Goal: Information Seeking & Learning: Learn about a topic

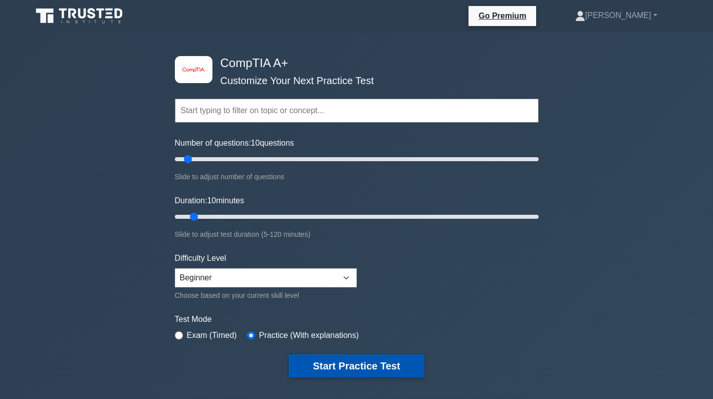
click at [342, 363] on button "Start Practice Test" at bounding box center [356, 366] width 135 height 23
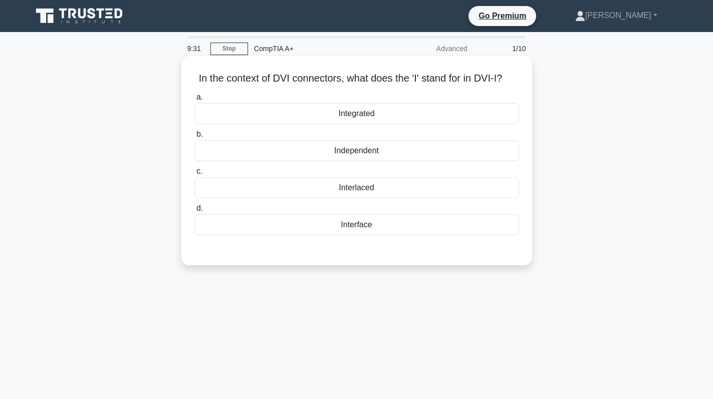
click at [388, 236] on div "Interface" at bounding box center [356, 224] width 325 height 21
click at [194, 212] on input "d. Interface" at bounding box center [194, 208] width 0 height 7
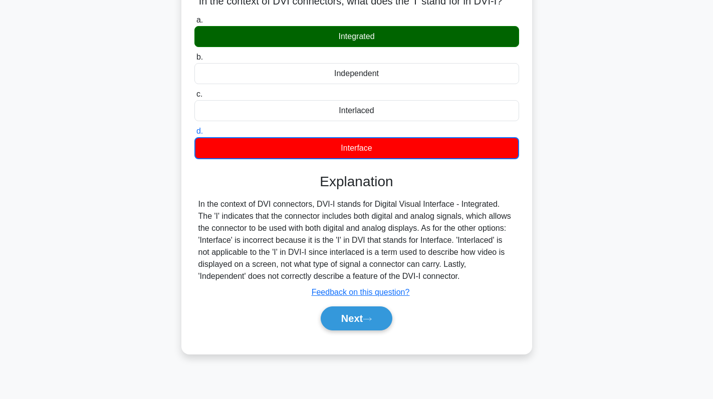
scroll to position [100, 0]
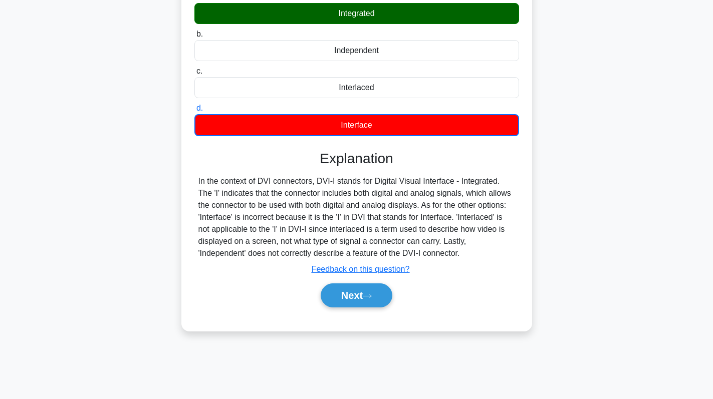
click at [358, 296] on div "Next" at bounding box center [356, 296] width 325 height 32
click at [357, 308] on button "Next" at bounding box center [357, 296] width 72 height 24
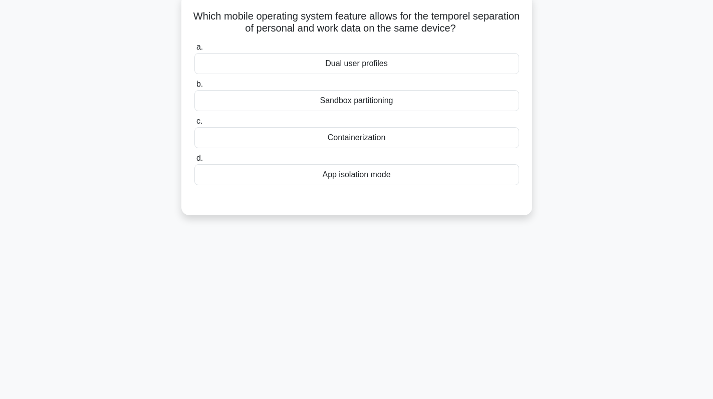
scroll to position [0, 0]
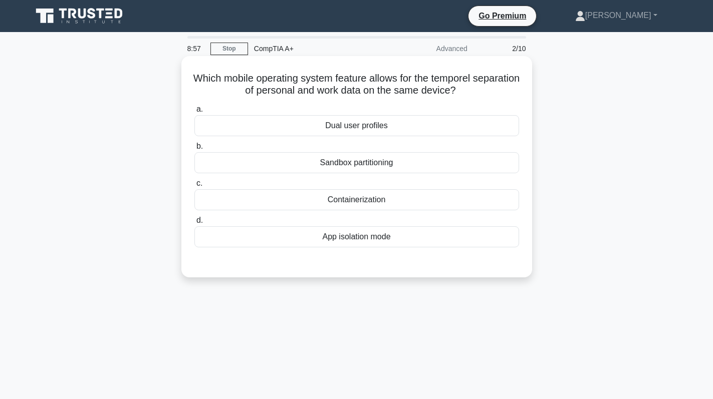
click at [489, 171] on div "Sandbox partitioning" at bounding box center [356, 162] width 325 height 21
click at [194, 150] on input "b. Sandbox partitioning" at bounding box center [194, 146] width 0 height 7
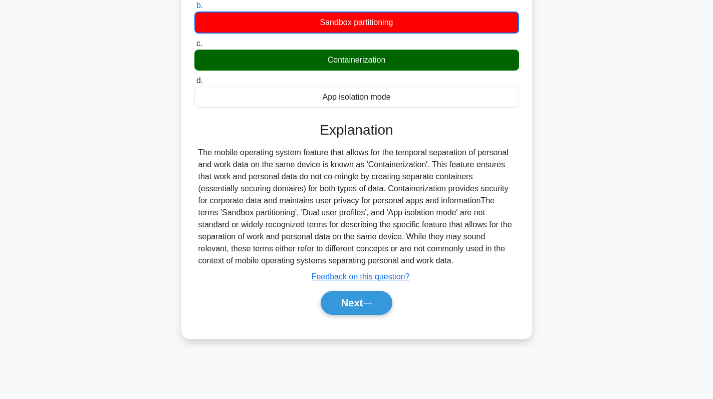
scroll to position [142, 0]
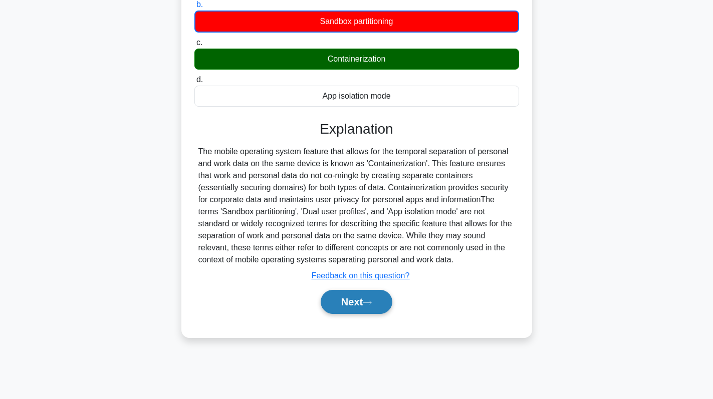
click at [341, 313] on button "Next" at bounding box center [357, 302] width 72 height 24
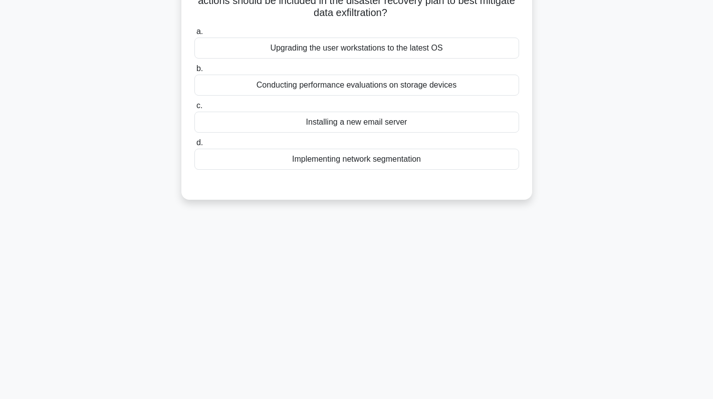
scroll to position [0, 0]
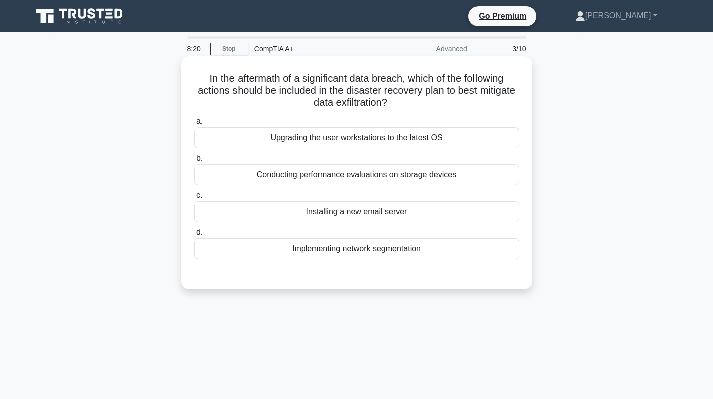
click at [390, 252] on div "Implementing network segmentation" at bounding box center [356, 249] width 325 height 21
click at [194, 236] on input "d. Implementing network segmentation" at bounding box center [194, 233] width 0 height 7
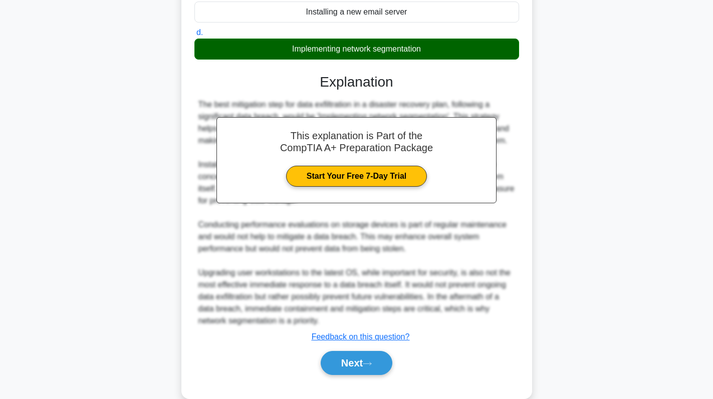
scroll to position [219, 0]
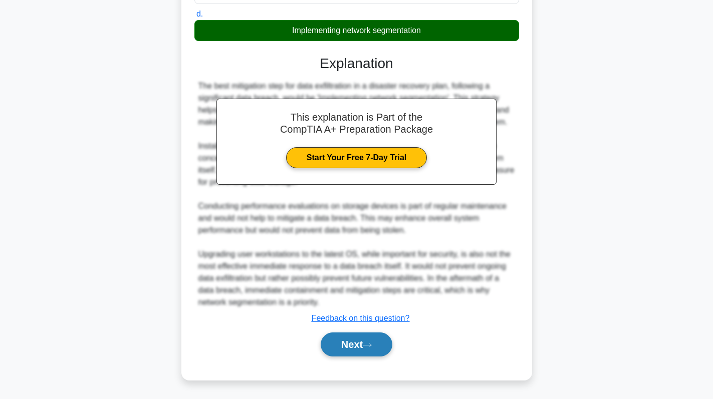
click at [361, 345] on button "Next" at bounding box center [357, 345] width 72 height 24
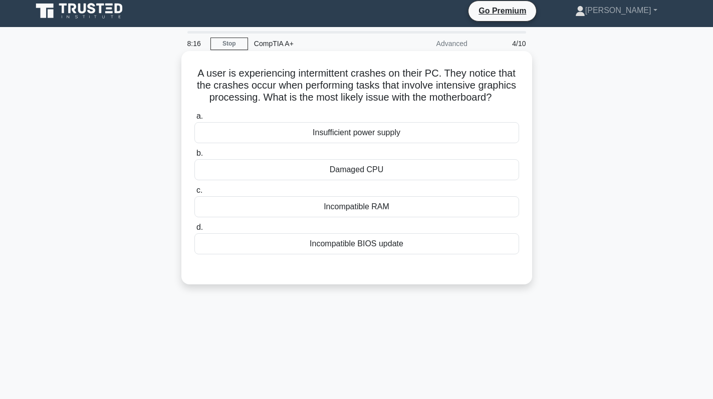
scroll to position [0, 0]
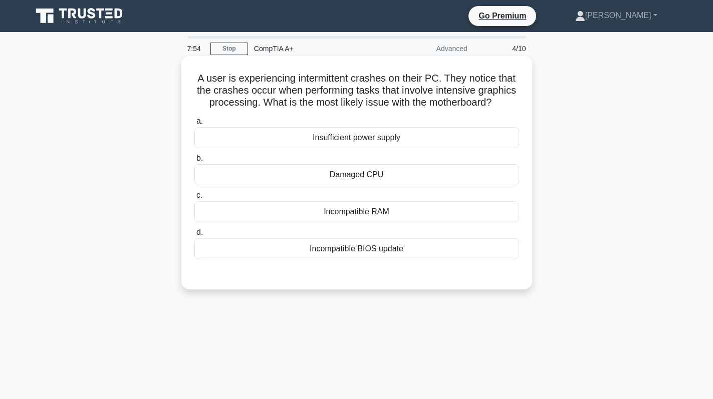
click at [378, 134] on label "a. Insufficient power supply" at bounding box center [356, 131] width 325 height 33
click at [194, 125] on input "a. Insufficient power supply" at bounding box center [194, 121] width 0 height 7
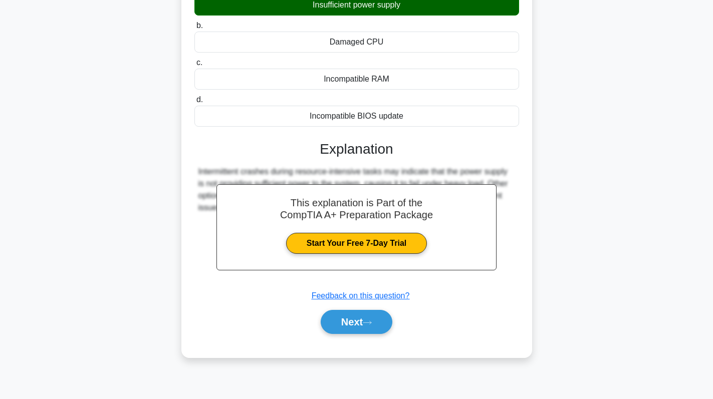
scroll to position [142, 0]
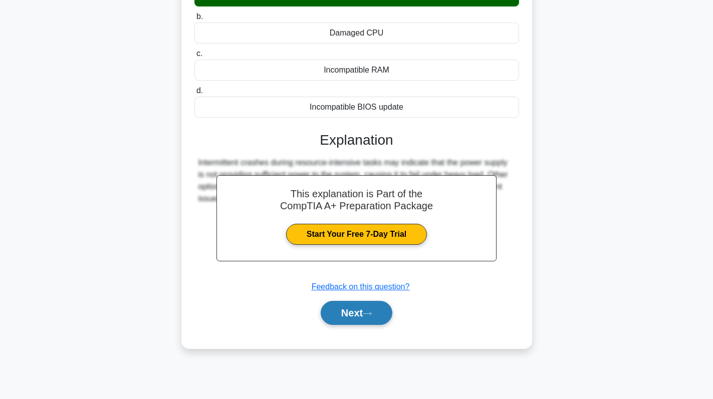
click at [361, 325] on button "Next" at bounding box center [357, 313] width 72 height 24
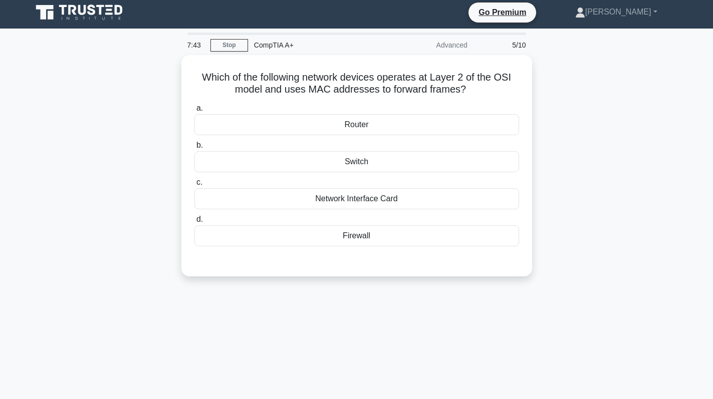
scroll to position [0, 0]
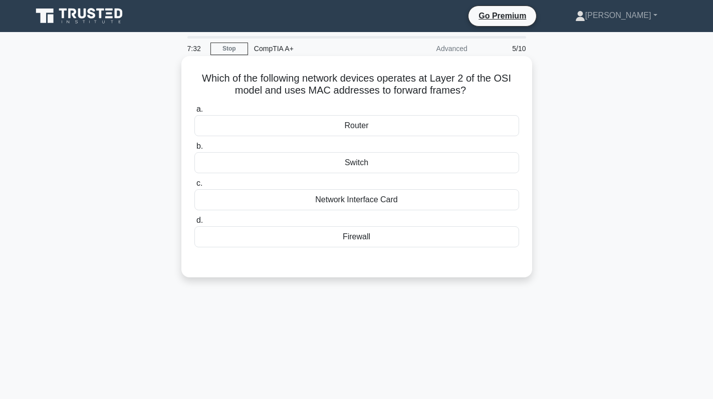
click at [421, 131] on div "Router" at bounding box center [356, 125] width 325 height 21
click at [194, 113] on input "a. Router" at bounding box center [194, 109] width 0 height 7
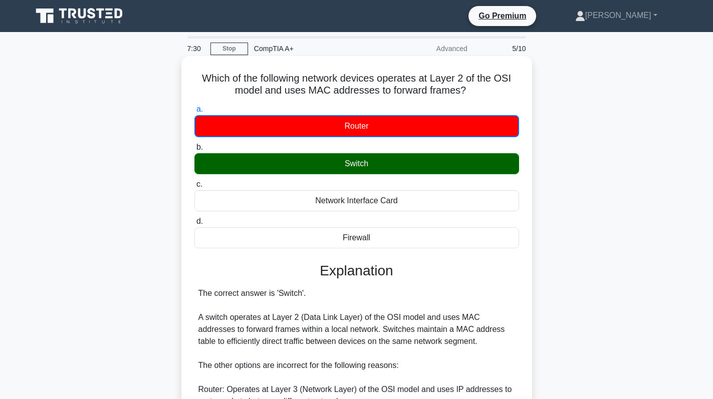
scroll to position [196, 0]
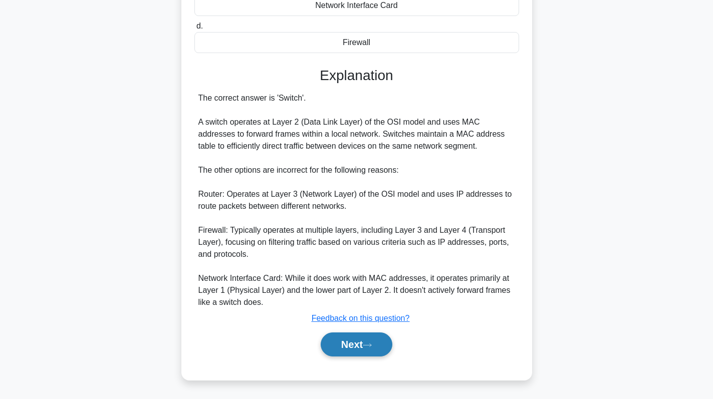
click at [365, 350] on button "Next" at bounding box center [357, 345] width 72 height 24
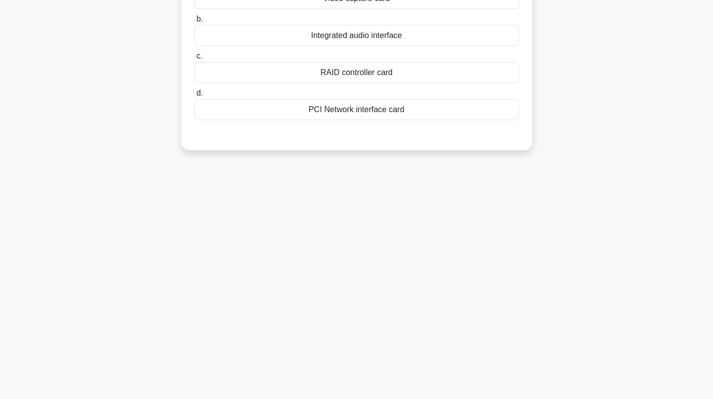
scroll to position [0, 0]
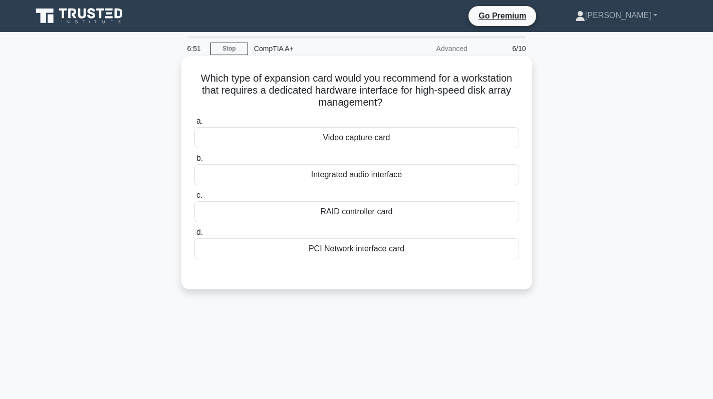
click at [424, 221] on div "RAID controller card" at bounding box center [356, 211] width 325 height 21
click at [194, 199] on input "c. RAID controller card" at bounding box center [194, 195] width 0 height 7
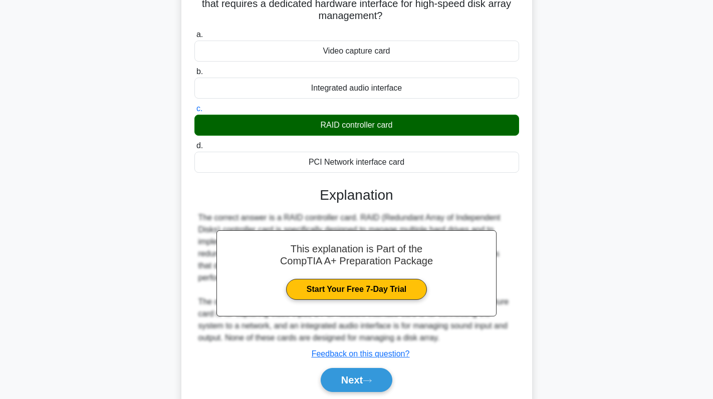
scroll to position [142, 0]
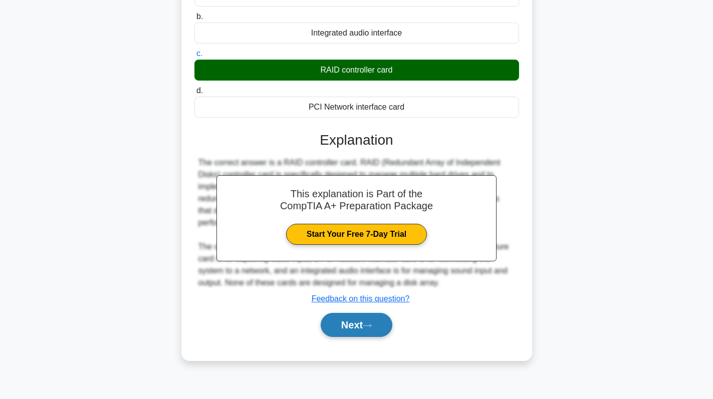
click at [349, 331] on button "Next" at bounding box center [357, 325] width 72 height 24
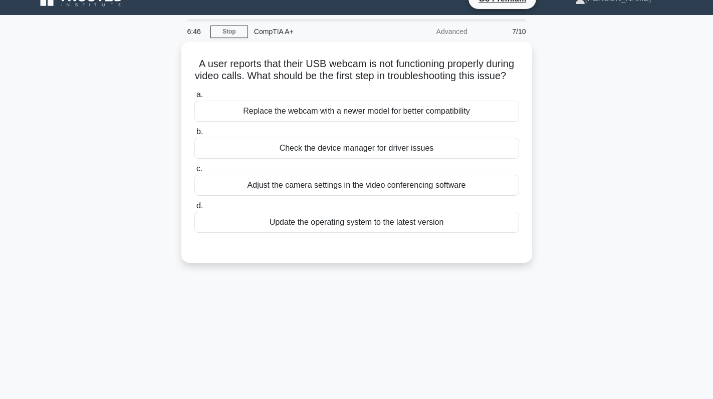
scroll to position [0, 0]
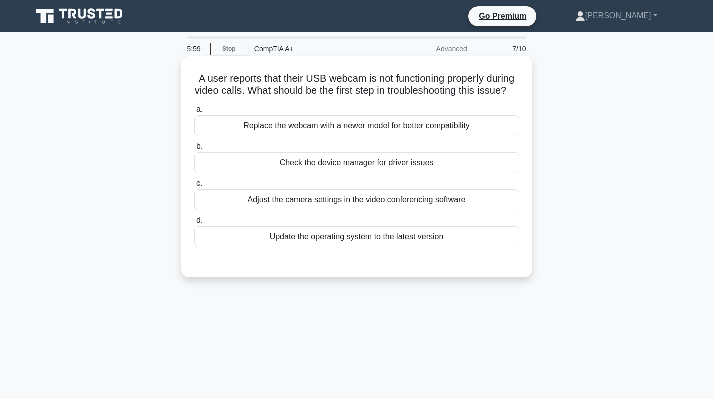
click at [449, 173] on div "Check the device manager for driver issues" at bounding box center [356, 162] width 325 height 21
click at [194, 150] on input "b. Check the device manager for driver issues" at bounding box center [194, 146] width 0 height 7
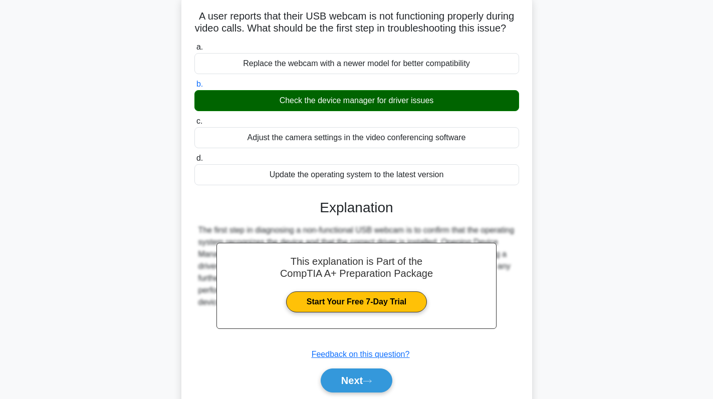
scroll to position [142, 0]
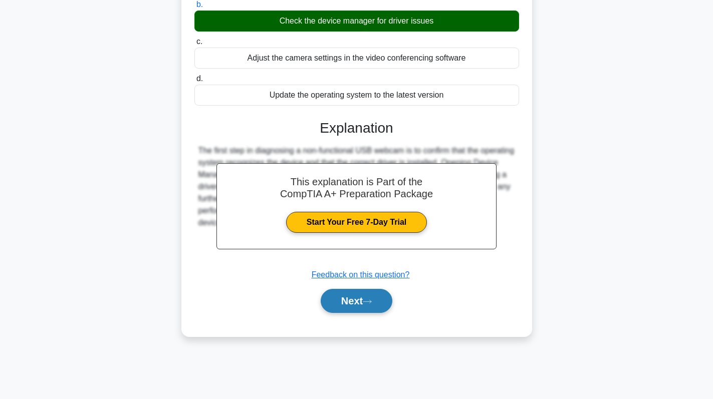
click at [363, 313] on button "Next" at bounding box center [357, 301] width 72 height 24
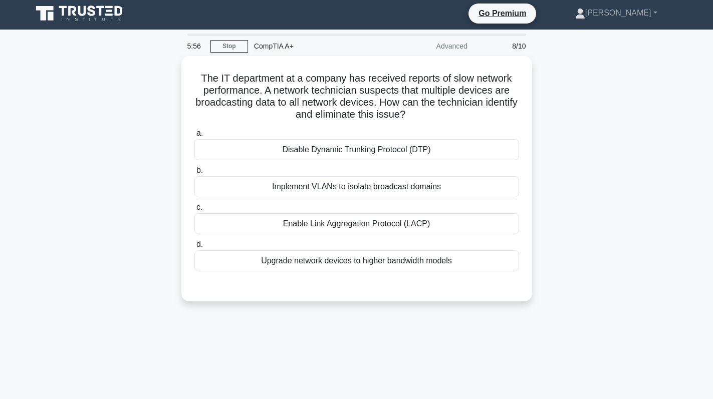
scroll to position [0, 0]
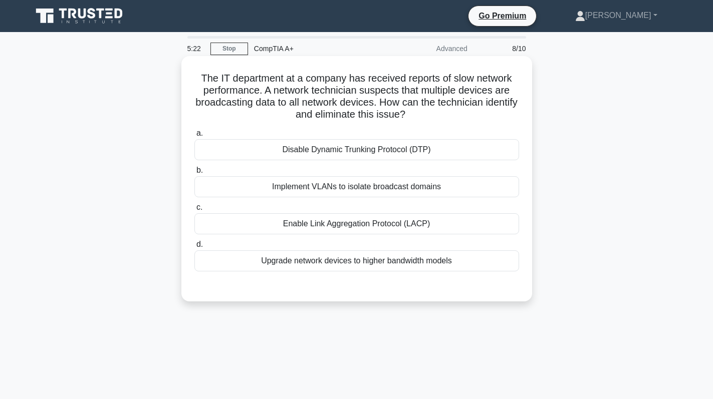
click at [428, 187] on div "Implement VLANs to isolate broadcast domains" at bounding box center [356, 186] width 325 height 21
click at [194, 174] on input "b. Implement VLANs to isolate broadcast domains" at bounding box center [194, 170] width 0 height 7
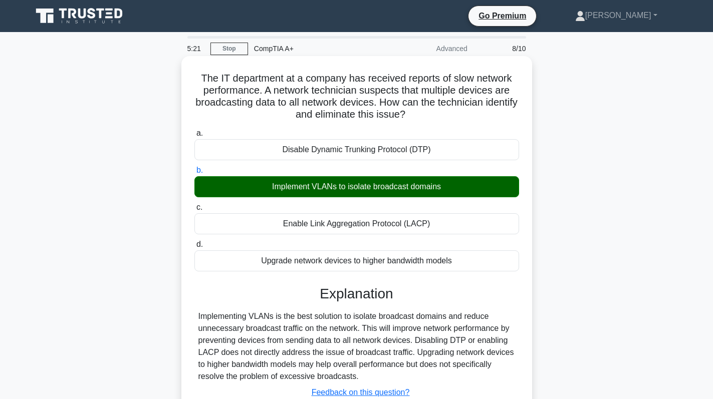
scroll to position [142, 0]
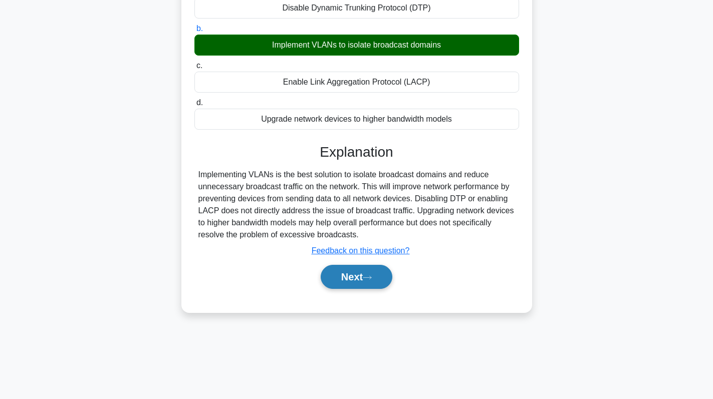
click at [361, 281] on button "Next" at bounding box center [357, 277] width 72 height 24
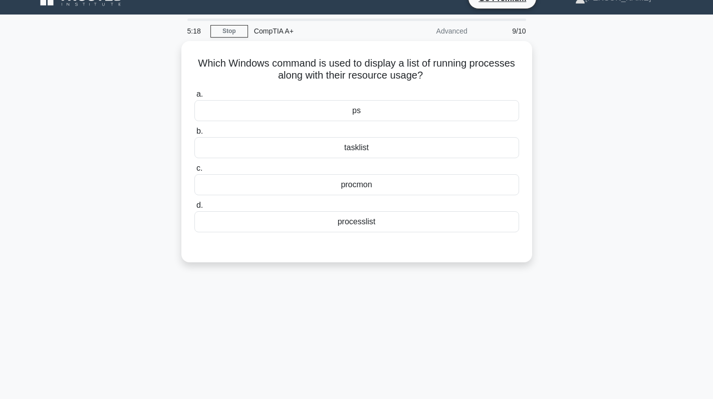
scroll to position [0, 0]
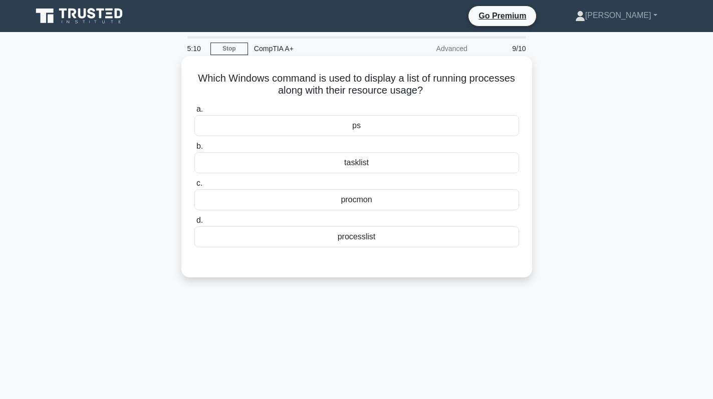
click at [427, 165] on div "tasklist" at bounding box center [356, 162] width 325 height 21
click at [194, 150] on input "b. tasklist" at bounding box center [194, 146] width 0 height 7
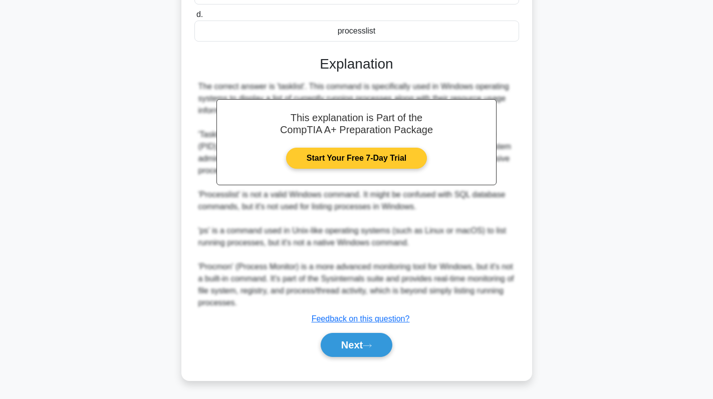
scroll to position [207, 0]
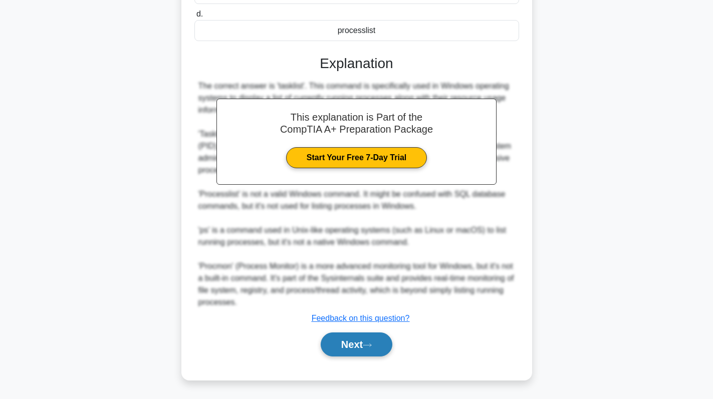
click at [351, 346] on button "Next" at bounding box center [357, 345] width 72 height 24
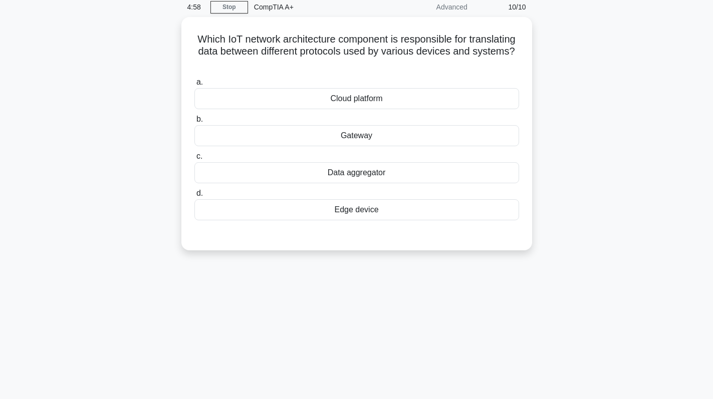
scroll to position [0, 0]
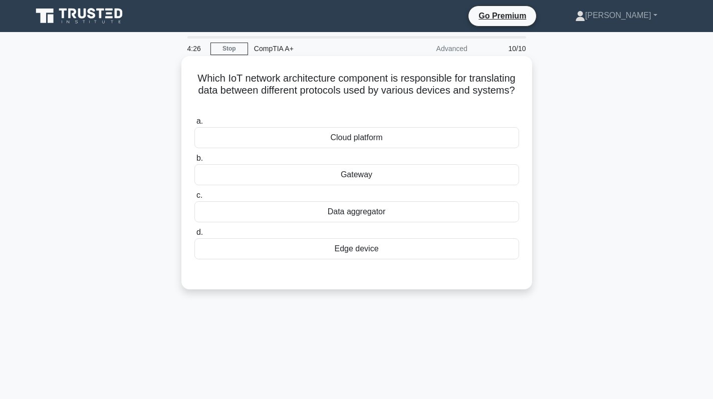
click at [405, 178] on div "Gateway" at bounding box center [356, 174] width 325 height 21
click at [194, 162] on input "b. Gateway" at bounding box center [194, 158] width 0 height 7
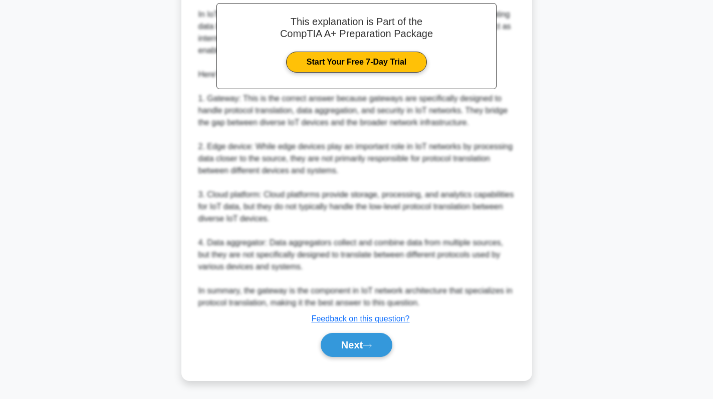
scroll to position [315, 0]
click at [343, 338] on button "Next" at bounding box center [357, 345] width 72 height 24
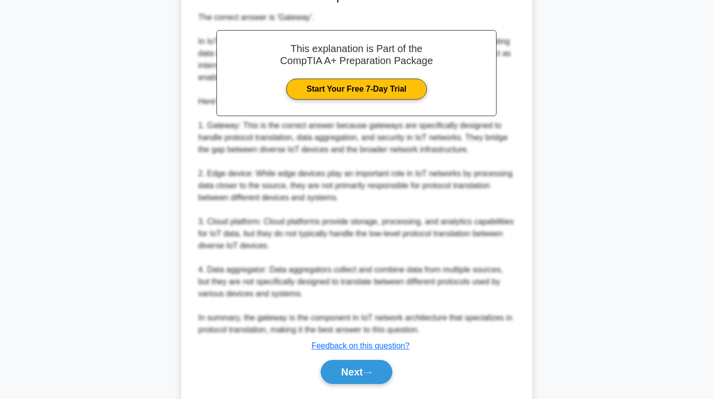
scroll to position [265, 0]
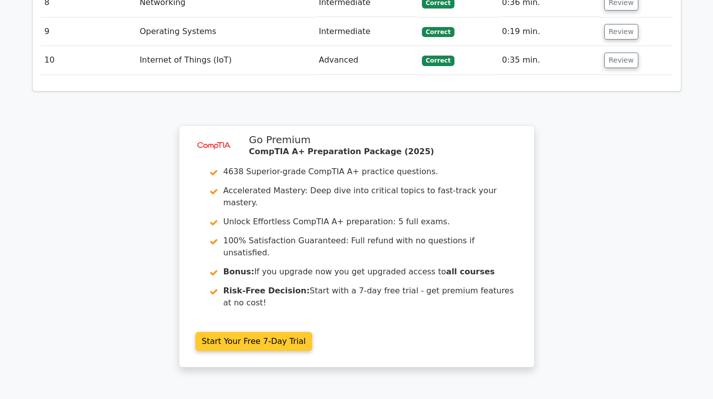
scroll to position [1573, 0]
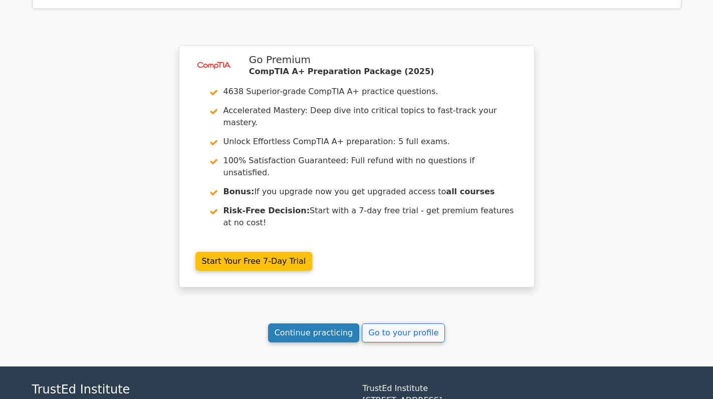
click at [322, 324] on link "Continue practicing" at bounding box center [314, 333] width 92 height 19
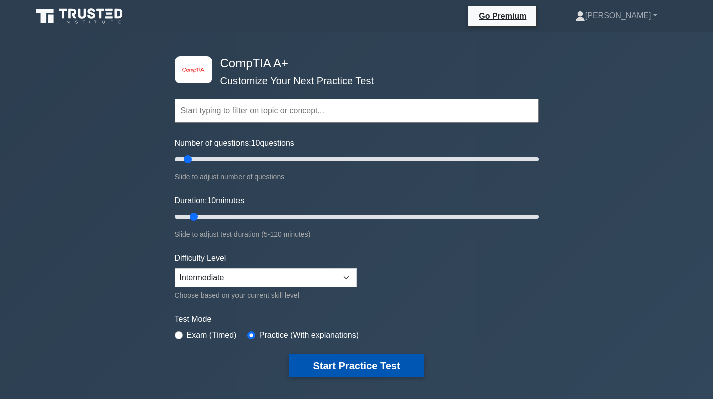
click at [368, 363] on button "Start Practice Test" at bounding box center [356, 366] width 135 height 23
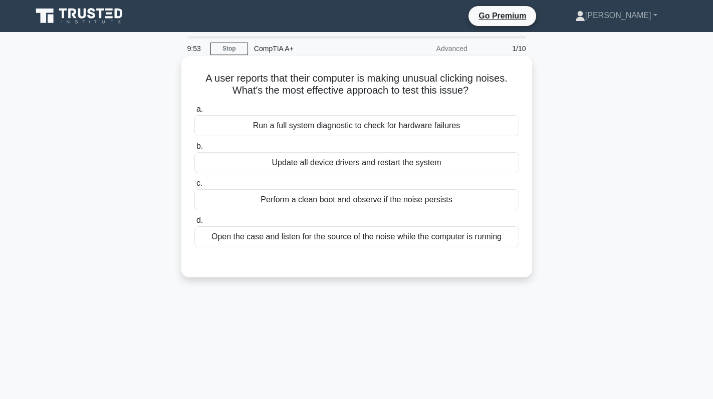
click at [393, 237] on div "Open the case and listen for the source of the noise while the computer is runn…" at bounding box center [356, 237] width 325 height 21
click at [194, 224] on input "d. Open the case and listen for the source of the noise while the computer is r…" at bounding box center [194, 221] width 0 height 7
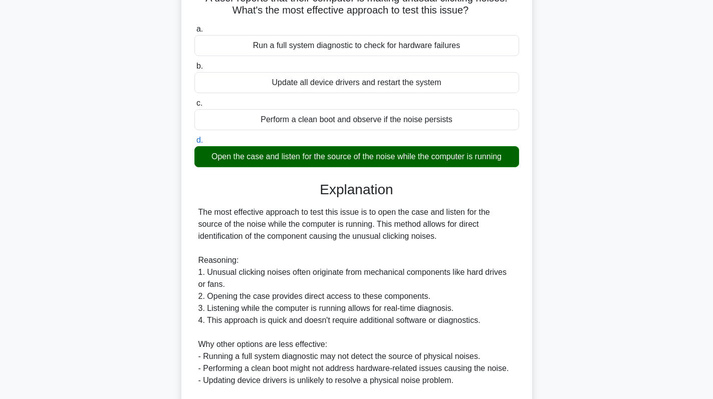
scroll to position [195, 0]
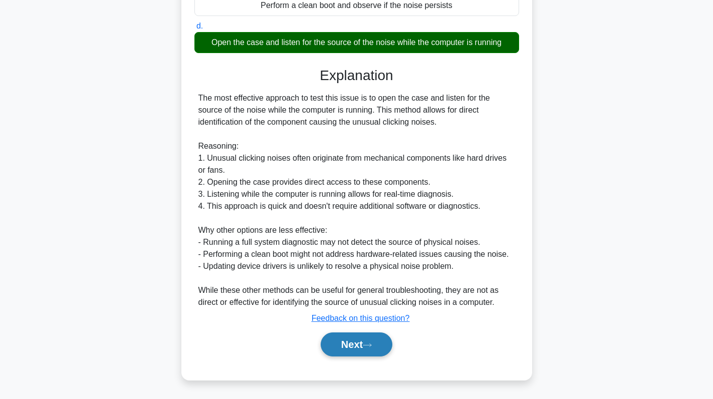
click at [356, 339] on button "Next" at bounding box center [357, 345] width 72 height 24
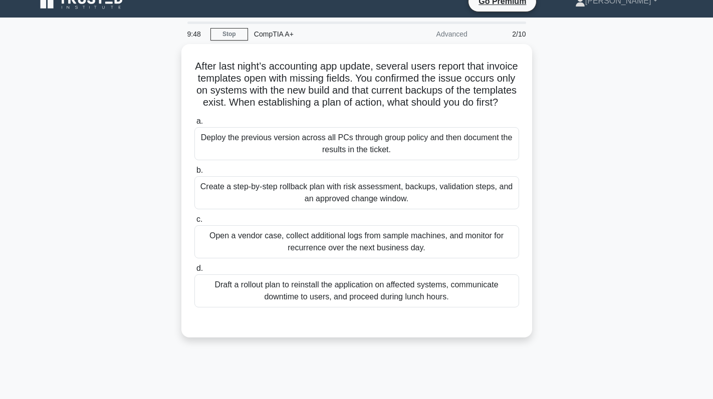
scroll to position [0, 0]
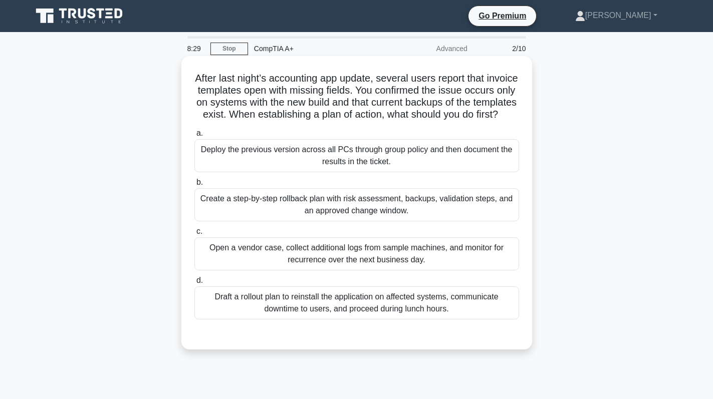
click at [426, 172] on div "Deploy the previous version across all PCs through group policy and then docume…" at bounding box center [356, 155] width 325 height 33
click at [194, 137] on input "a. Deploy the previous version across all PCs through group policy and then doc…" at bounding box center [194, 133] width 0 height 7
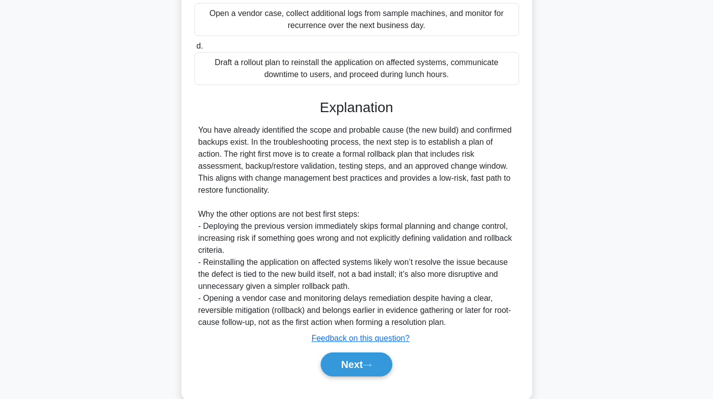
scroll to position [268, 0]
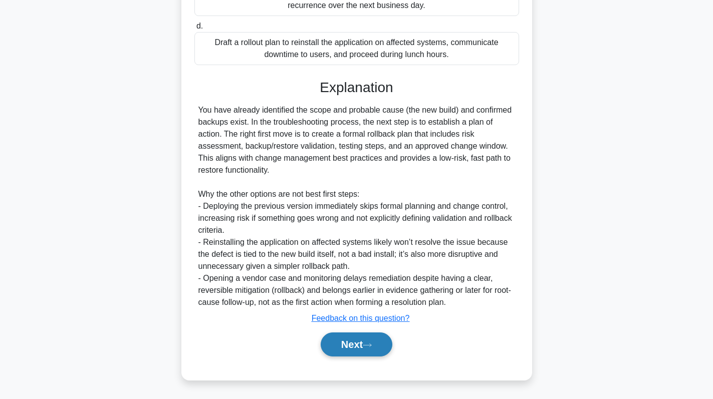
click at [357, 341] on button "Next" at bounding box center [357, 345] width 72 height 24
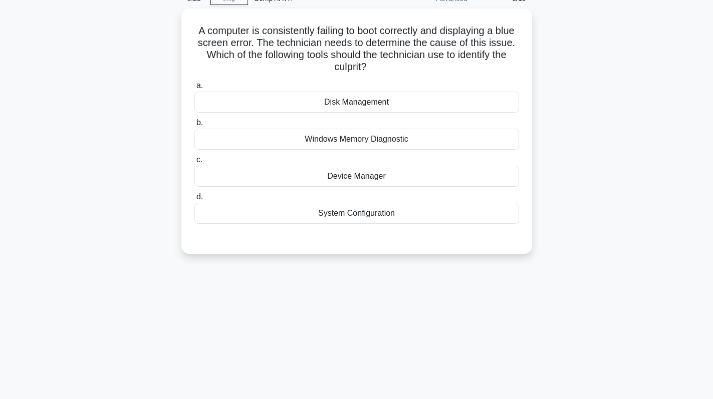
scroll to position [0, 0]
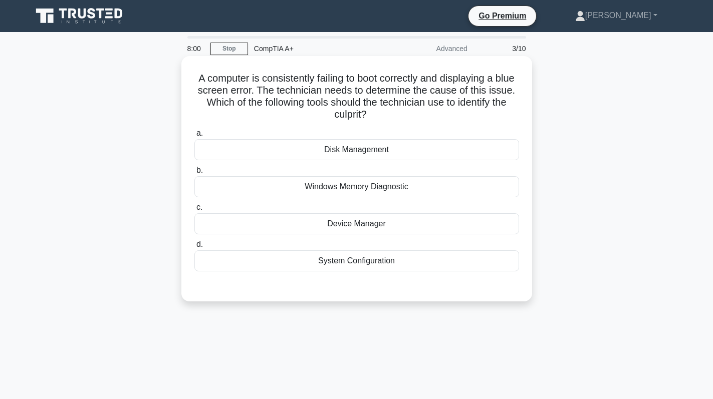
click at [429, 153] on div "Disk Management" at bounding box center [356, 149] width 325 height 21
click at [194, 137] on input "a. Disk Management" at bounding box center [194, 133] width 0 height 7
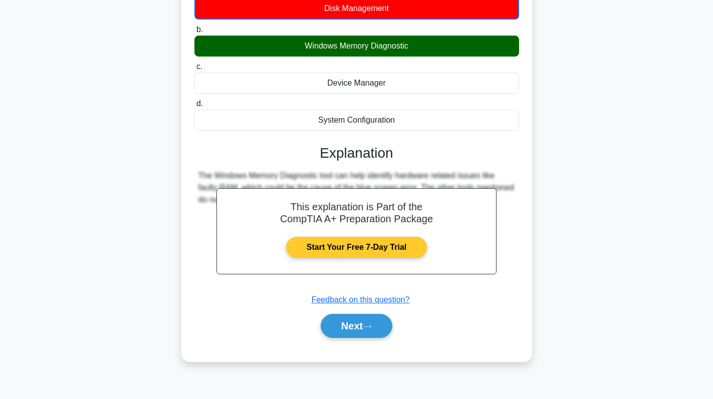
scroll to position [92, 0]
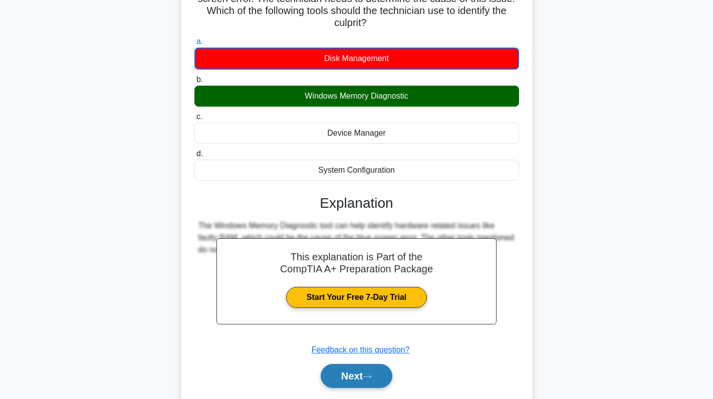
click at [355, 382] on button "Next" at bounding box center [357, 376] width 72 height 24
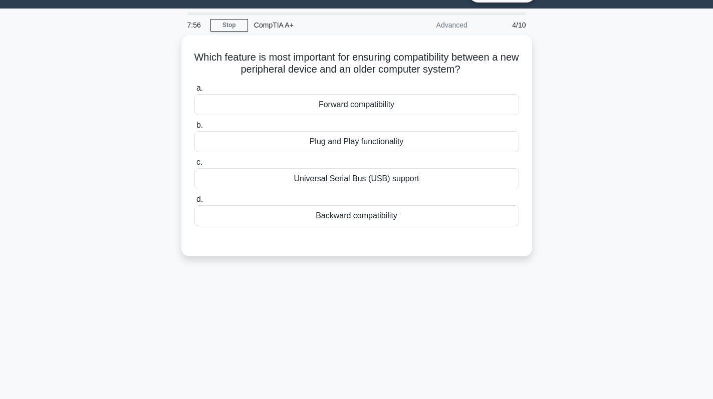
scroll to position [0, 0]
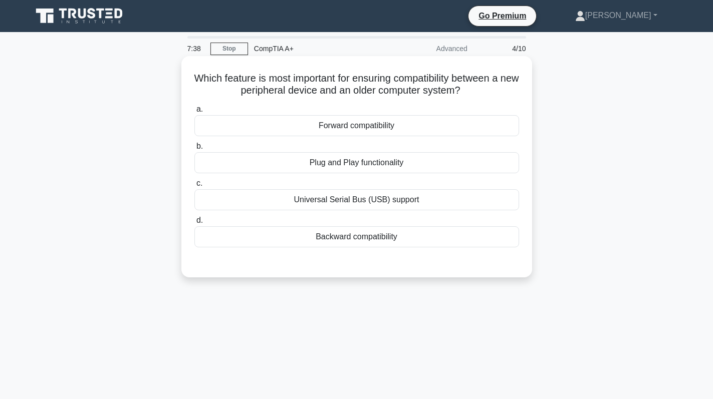
click at [344, 247] on div "Backward compatibility" at bounding box center [356, 237] width 325 height 21
click at [194, 224] on input "d. Backward compatibility" at bounding box center [194, 221] width 0 height 7
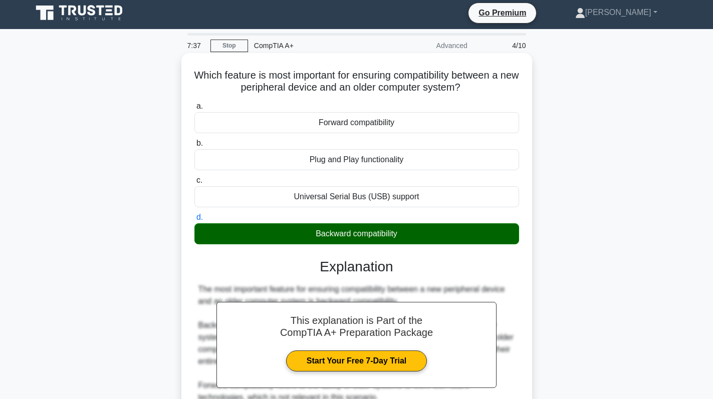
scroll to position [207, 0]
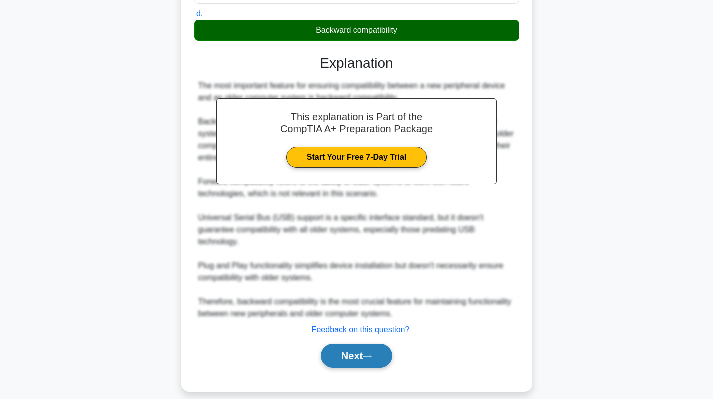
click at [372, 344] on button "Next" at bounding box center [357, 356] width 72 height 24
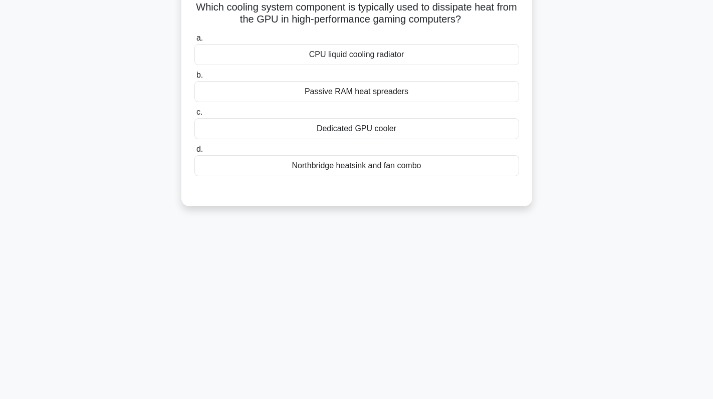
scroll to position [0, 0]
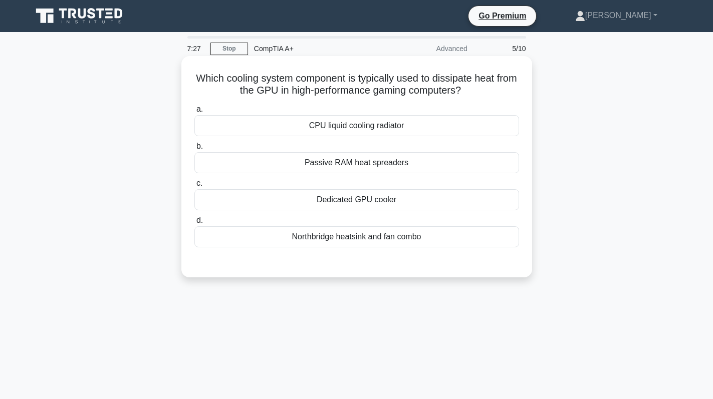
click at [441, 197] on div "Dedicated GPU cooler" at bounding box center [356, 199] width 325 height 21
click at [194, 187] on input "c. Dedicated GPU cooler" at bounding box center [194, 183] width 0 height 7
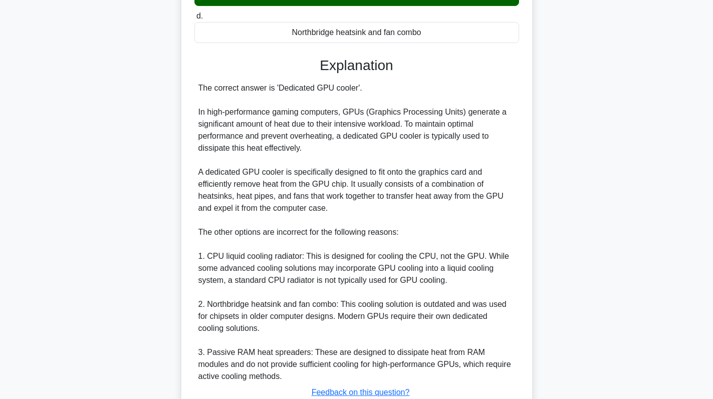
scroll to position [279, 0]
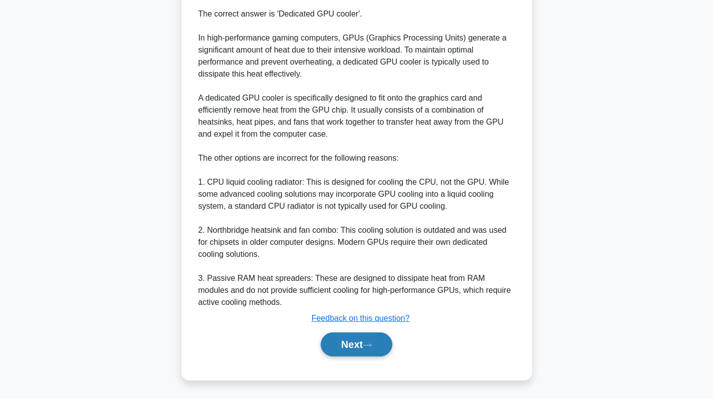
click at [361, 353] on button "Next" at bounding box center [357, 345] width 72 height 24
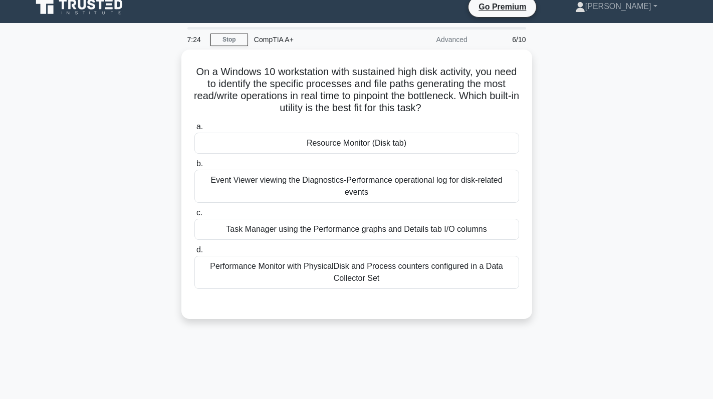
scroll to position [0, 0]
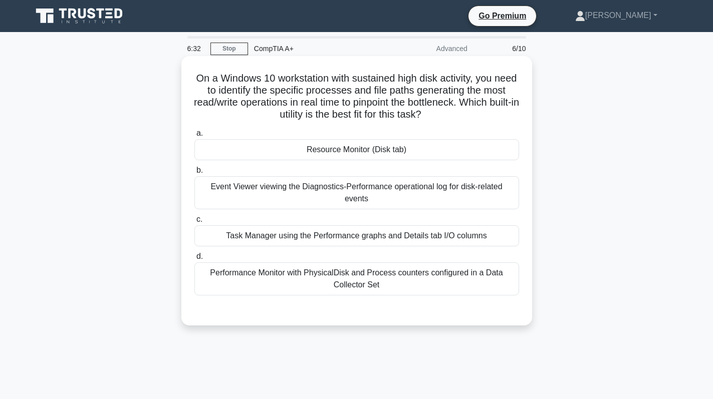
click at [441, 195] on div "Event Viewer viewing the Diagnostics-Performance operational log for disk-relat…" at bounding box center [356, 192] width 325 height 33
click at [194, 174] on input "b. Event Viewer viewing the Diagnostics-Performance operational log for disk-re…" at bounding box center [194, 170] width 0 height 7
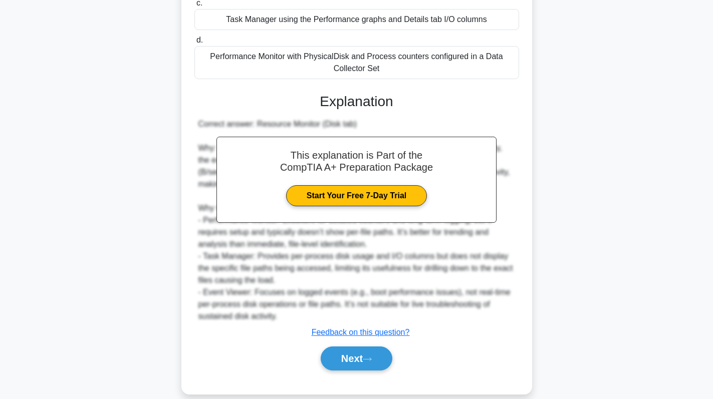
scroll to position [232, 0]
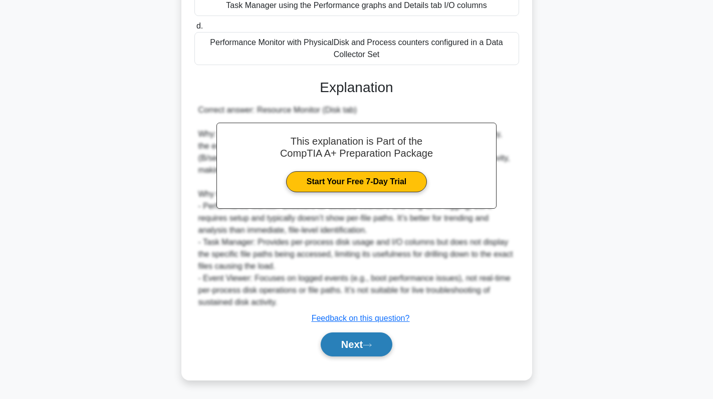
click at [380, 353] on button "Next" at bounding box center [357, 345] width 72 height 24
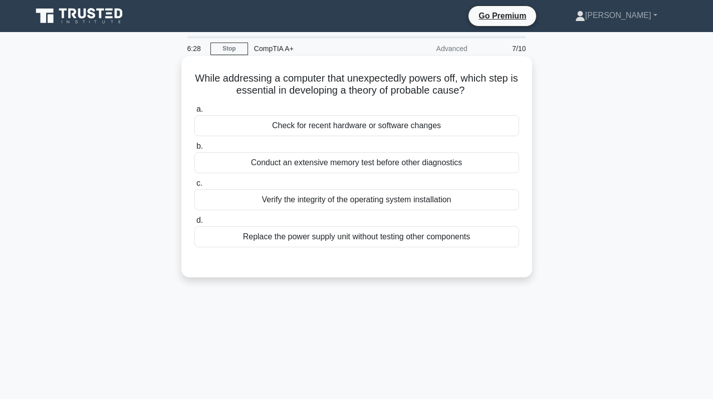
scroll to position [0, 0]
click at [499, 119] on div "Check for recent hardware or software changes" at bounding box center [356, 125] width 325 height 21
click at [194, 113] on input "a. Check for recent hardware or software changes" at bounding box center [194, 109] width 0 height 7
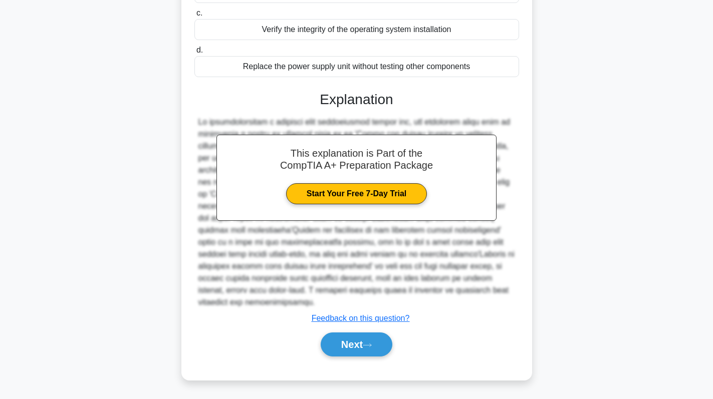
scroll to position [171, 0]
click at [372, 338] on button "Next" at bounding box center [357, 345] width 72 height 24
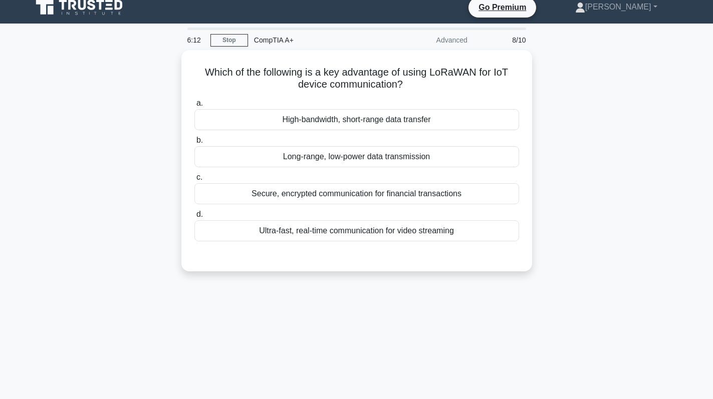
scroll to position [0, 0]
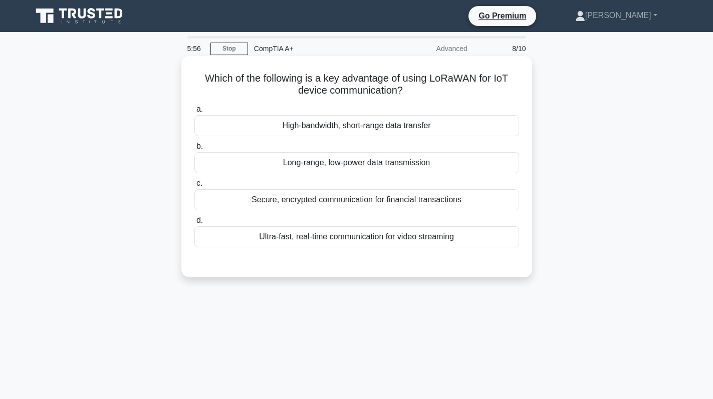
click at [463, 170] on div "Long-range, low-power data transmission" at bounding box center [356, 162] width 325 height 21
click at [194, 150] on input "b. Long-range, low-power data transmission" at bounding box center [194, 146] width 0 height 7
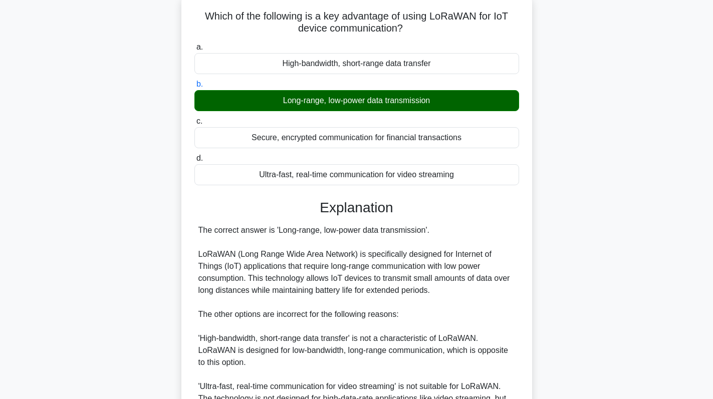
scroll to position [219, 0]
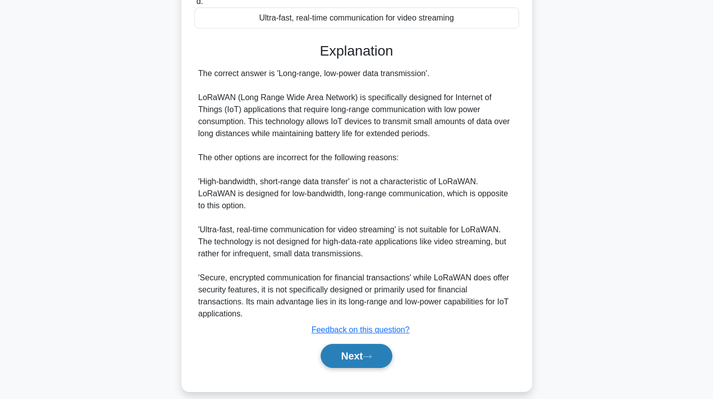
click at [366, 344] on button "Next" at bounding box center [357, 356] width 72 height 24
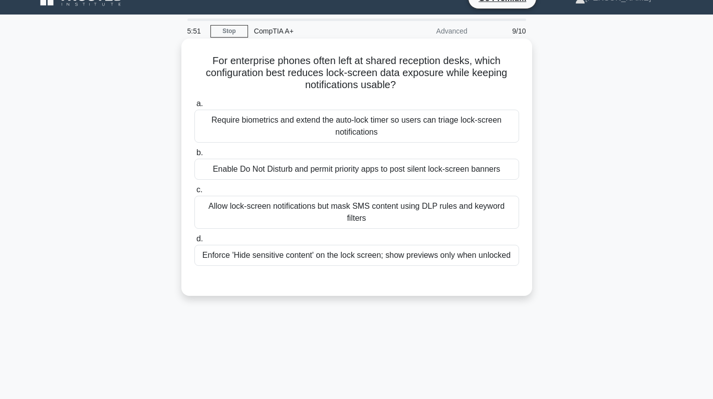
scroll to position [0, 0]
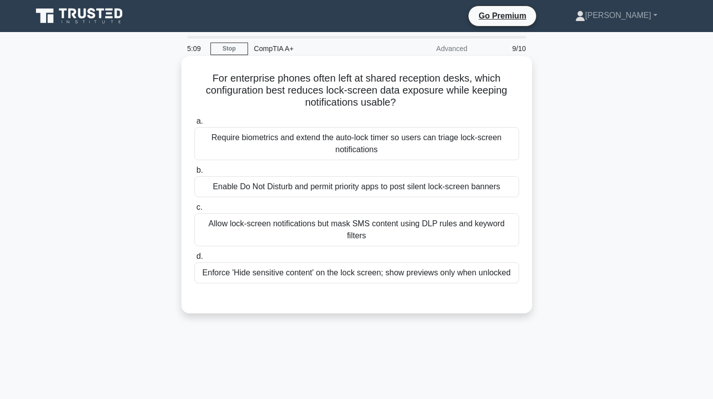
click at [409, 224] on div "Allow lock-screen notifications but mask SMS content using DLP rules and keywor…" at bounding box center [356, 229] width 325 height 33
click at [194, 211] on input "c. Allow lock-screen notifications but mask SMS content using DLP rules and key…" at bounding box center [194, 207] width 0 height 7
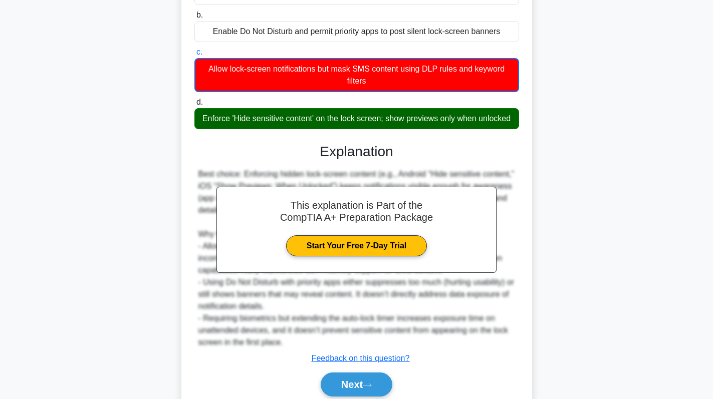
scroll to position [196, 0]
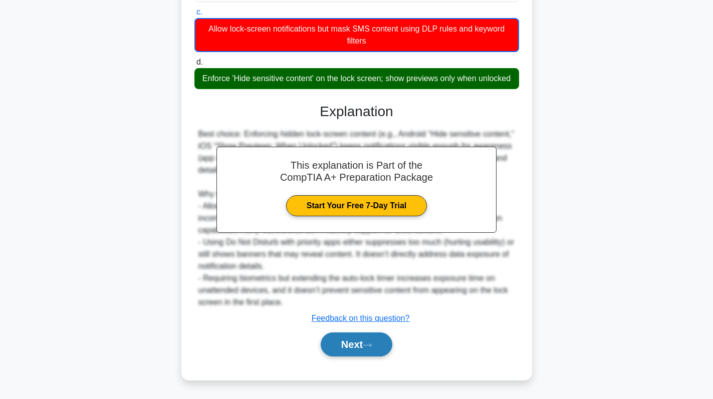
click at [349, 341] on button "Next" at bounding box center [357, 345] width 72 height 24
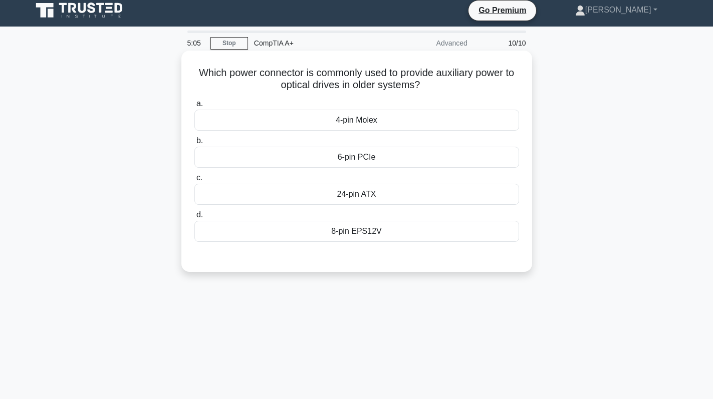
scroll to position [0, 0]
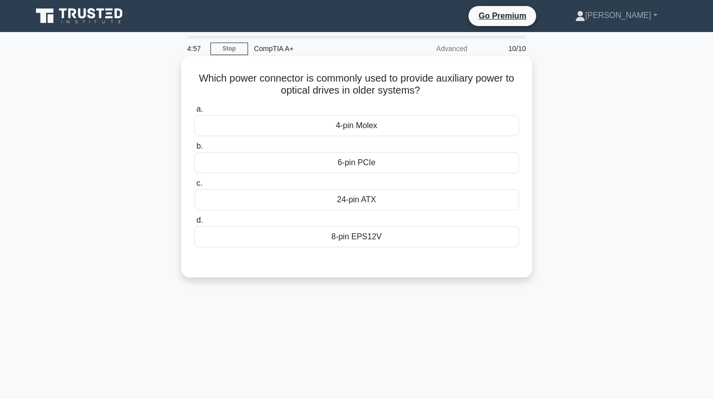
click at [429, 123] on div "4-pin Molex" at bounding box center [356, 125] width 325 height 21
click at [194, 113] on input "a. 4-pin Molex" at bounding box center [194, 109] width 0 height 7
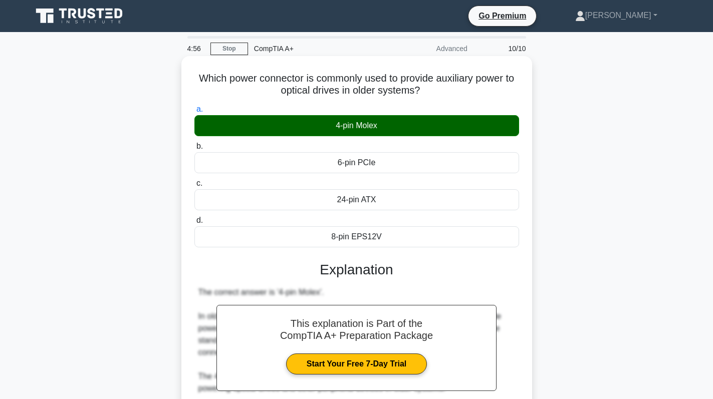
scroll to position [200, 0]
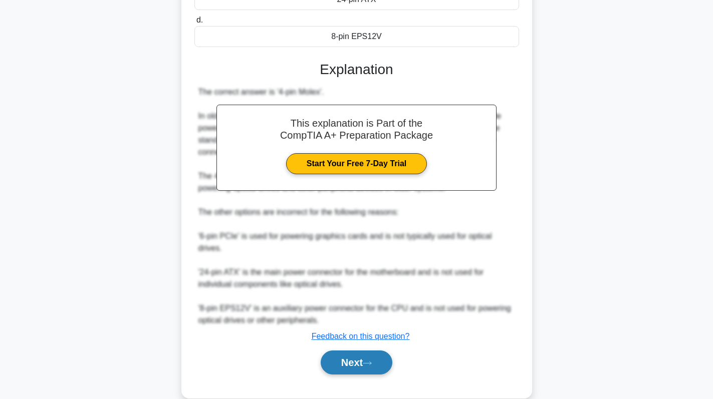
click at [358, 356] on button "Next" at bounding box center [357, 363] width 72 height 24
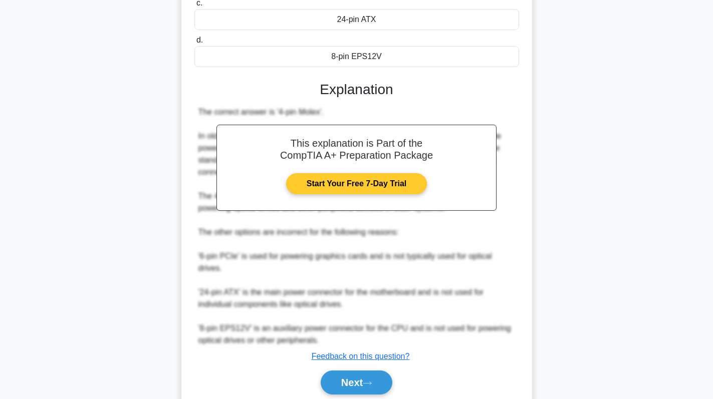
scroll to position [219, 0]
